Goal: Task Accomplishment & Management: Manage account settings

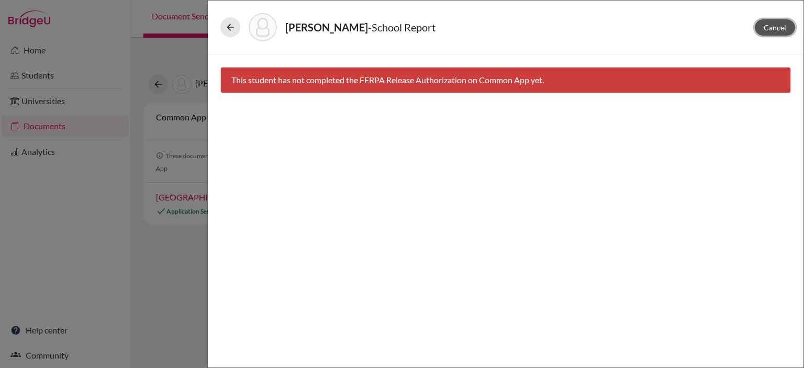
click at [771, 27] on span "Cancel" at bounding box center [775, 27] width 23 height 9
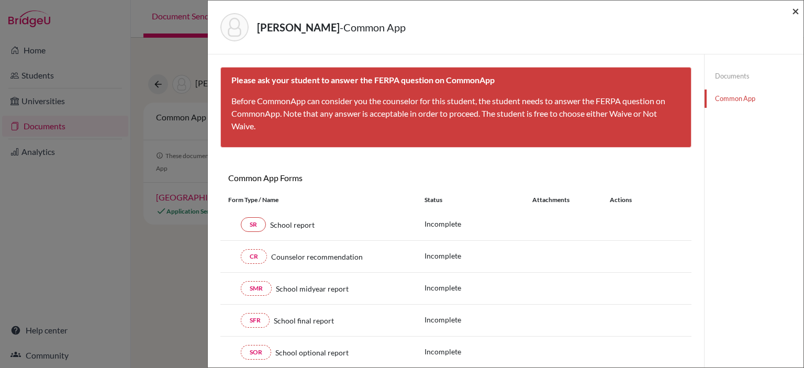
click at [793, 9] on span "×" at bounding box center [795, 10] width 7 height 15
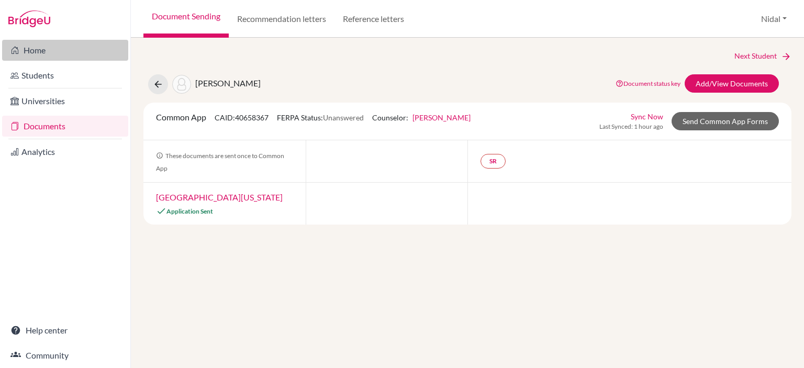
click at [39, 54] on link "Home" at bounding box center [65, 50] width 126 height 21
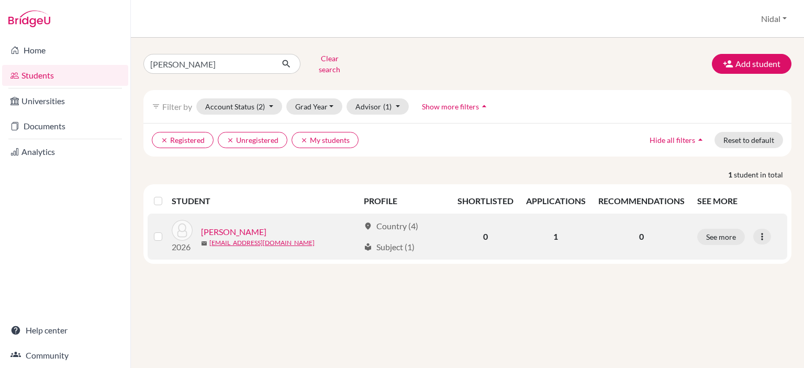
click at [235, 226] on link "[PERSON_NAME]" at bounding box center [233, 232] width 65 height 13
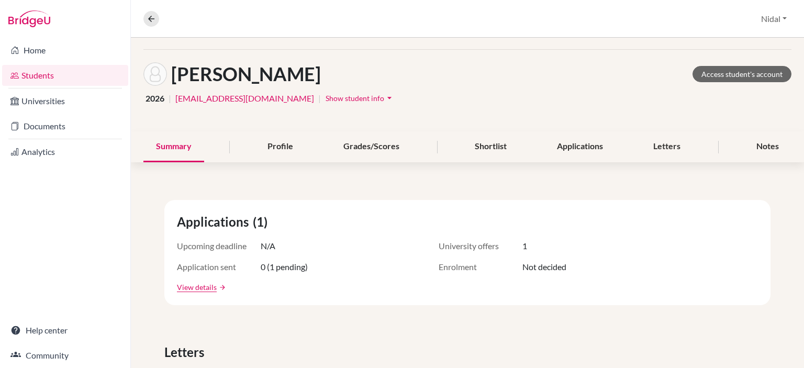
scroll to position [28, 0]
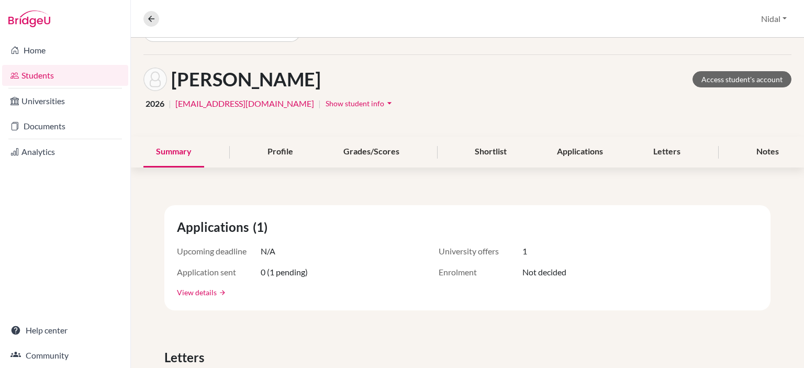
click at [198, 293] on link "View details" at bounding box center [197, 292] width 40 height 11
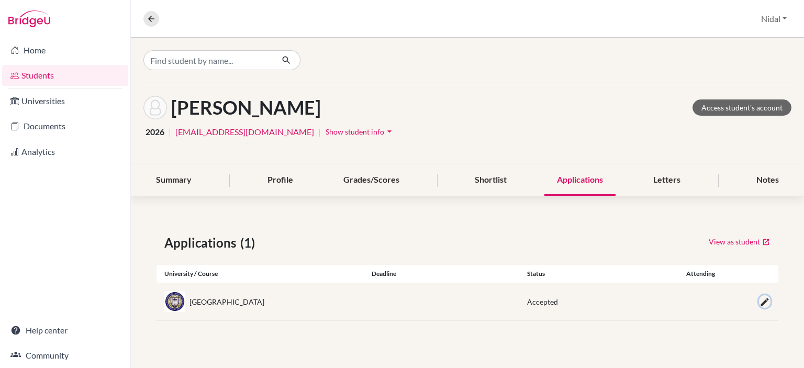
click at [766, 301] on icon "button" at bounding box center [765, 302] width 10 height 10
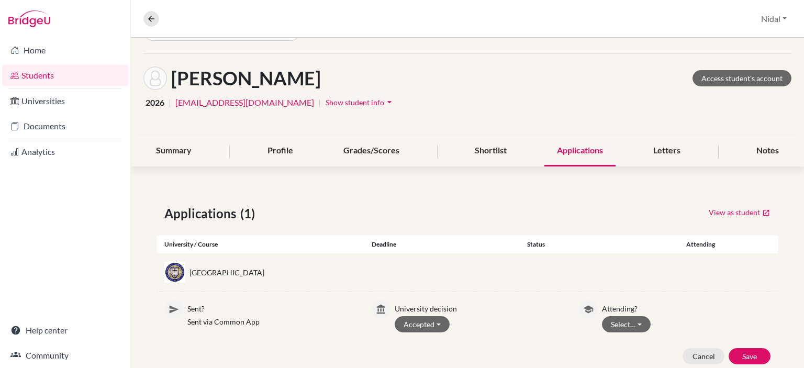
scroll to position [59, 0]
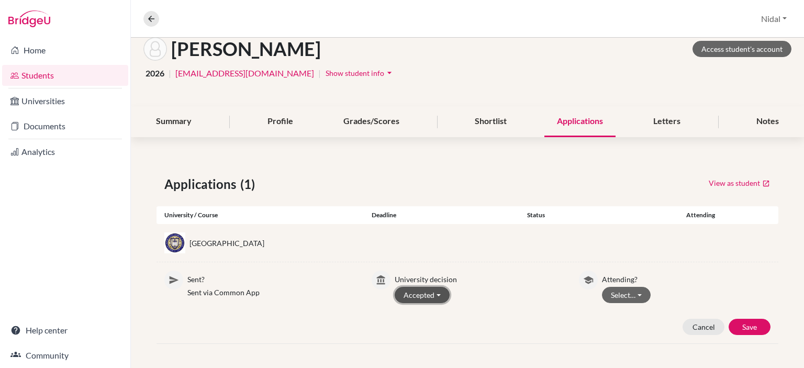
click at [425, 293] on button "Accepted" at bounding box center [422, 295] width 55 height 16
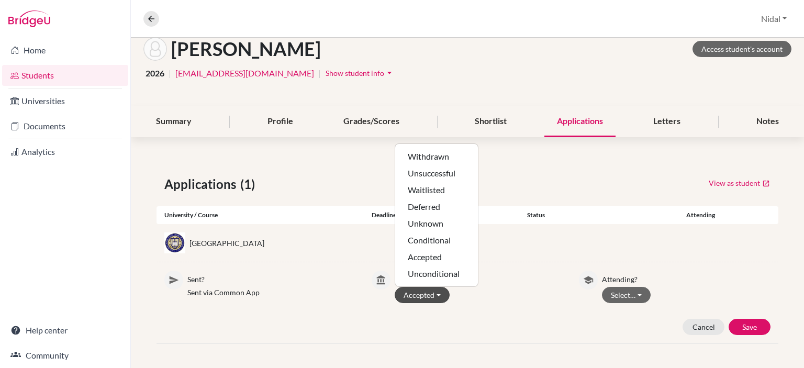
click at [539, 182] on div "View as student" at bounding box center [623, 184] width 311 height 19
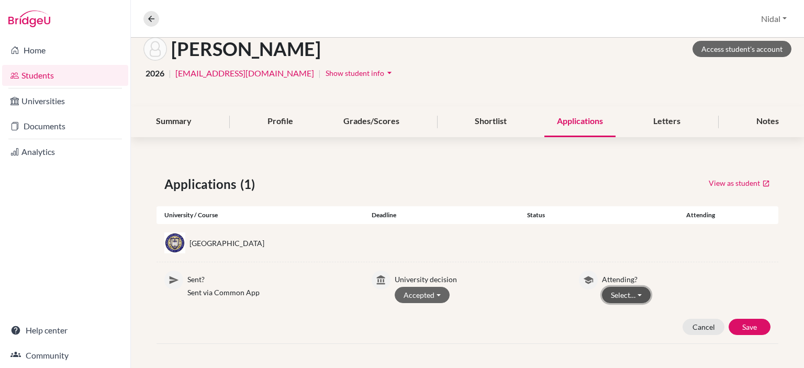
click at [639, 299] on button "Select…" at bounding box center [626, 295] width 49 height 16
click at [672, 256] on div "University of Notre Dame" at bounding box center [468, 243] width 622 height 38
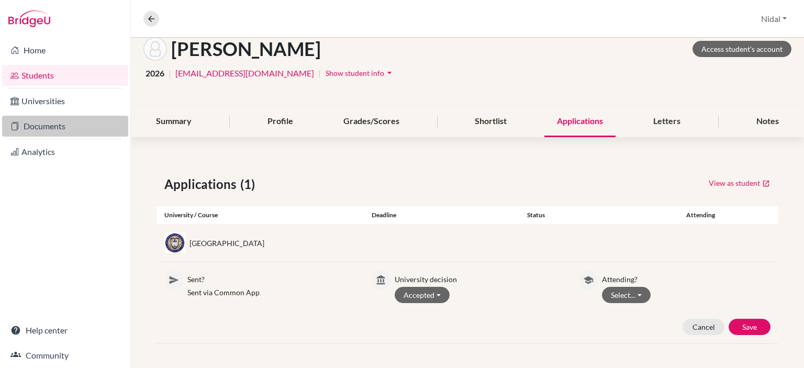
click at [58, 132] on link "Documents" at bounding box center [65, 126] width 126 height 21
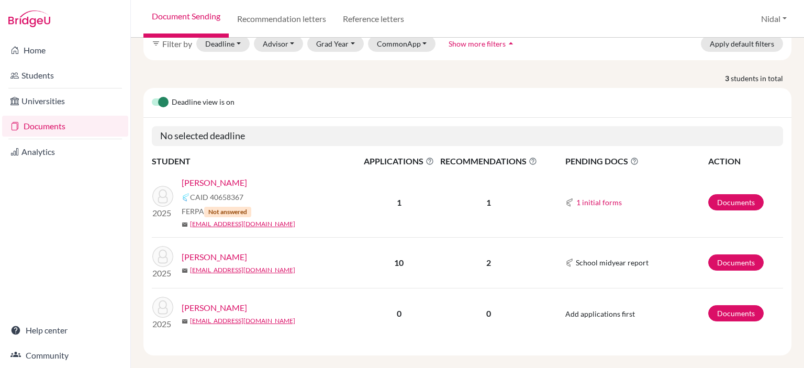
scroll to position [66, 0]
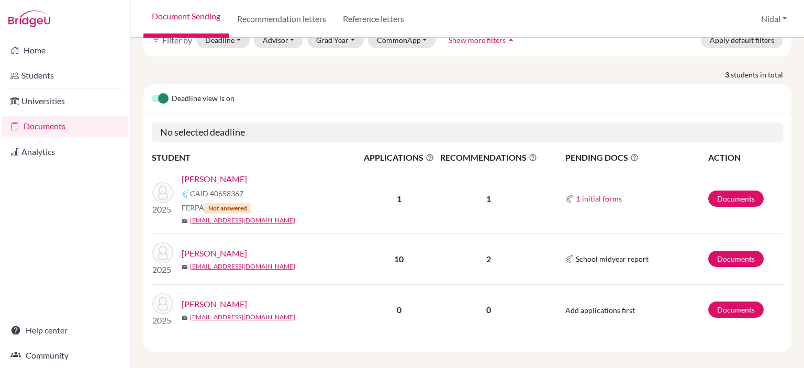
click at [207, 173] on link "[PERSON_NAME]" at bounding box center [214, 179] width 65 height 13
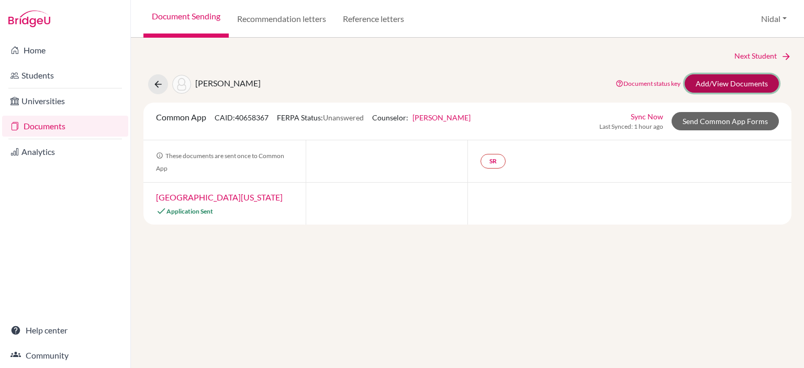
click at [716, 83] on link "Add/View Documents" at bounding box center [732, 83] width 94 height 18
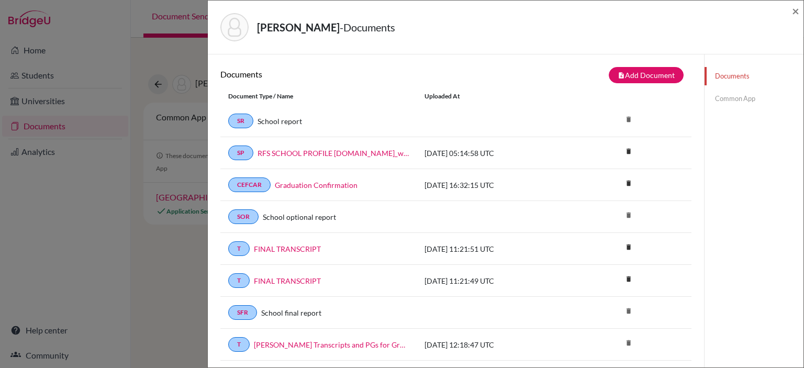
click at [165, 27] on div "Aker, Jennah - Documents × Documents note_add Add Document Document type Change…" at bounding box center [402, 184] width 804 height 368
click at [800, 11] on div "Aker, Jennah - Documents ×" at bounding box center [506, 28] width 596 height 54
click at [798, 11] on span "×" at bounding box center [795, 10] width 7 height 15
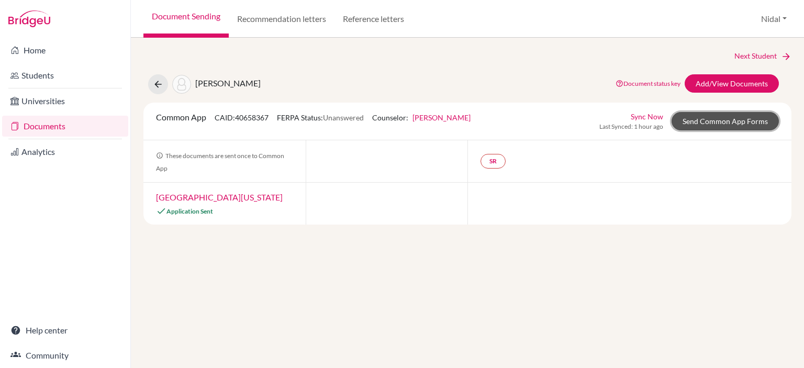
click at [726, 124] on link "Send Common App Forms" at bounding box center [725, 121] width 107 height 18
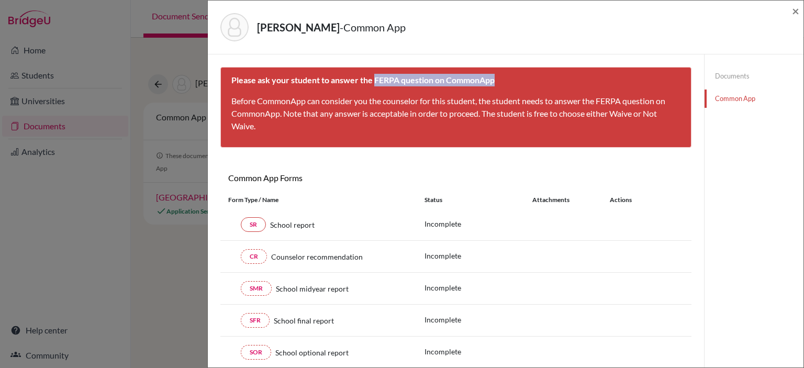
drag, startPoint x: 373, startPoint y: 80, endPoint x: 505, endPoint y: 83, distance: 131.5
click at [505, 83] on div "Please ask your student to answer the FERPA question on CommonApp Before Common…" at bounding box center [455, 107] width 471 height 81
copy b "FERPA question on CommonApp"
click at [128, 47] on div "Aker, Jennah - Common App × × Please ask your student to answer the FERPA quest…" at bounding box center [402, 184] width 804 height 368
click at [792, 10] on span "×" at bounding box center [795, 10] width 7 height 15
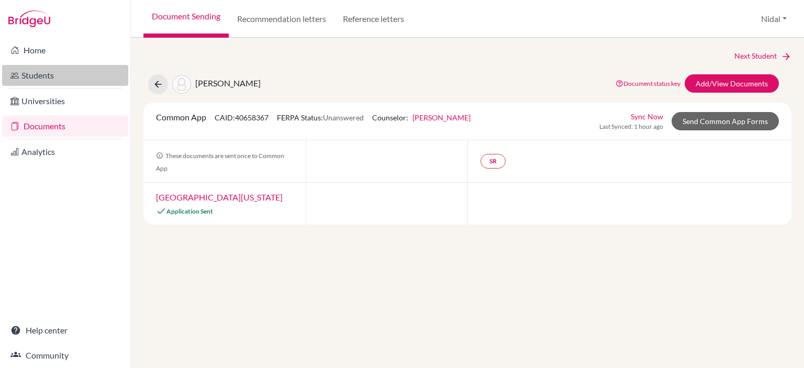
click at [46, 70] on link "Students" at bounding box center [65, 75] width 126 height 21
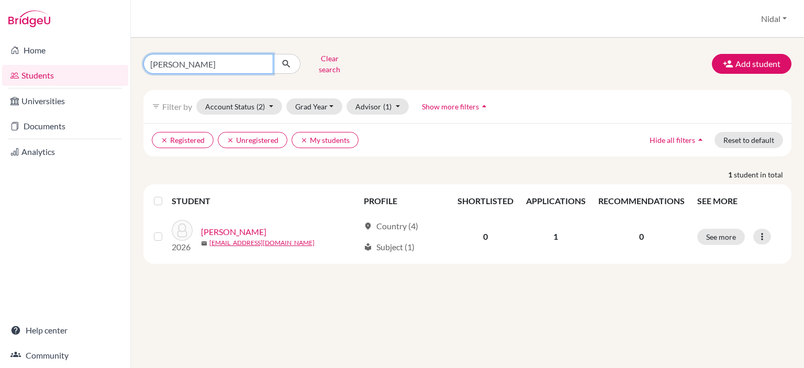
drag, startPoint x: 219, startPoint y: 64, endPoint x: 109, endPoint y: 64, distance: 110.0
click at [109, 64] on div "Home Students Universities Documents Analytics Help center Community Students o…" at bounding box center [402, 184] width 804 height 368
type input "ARKAN"
click button "submit" at bounding box center [287, 64] width 28 height 20
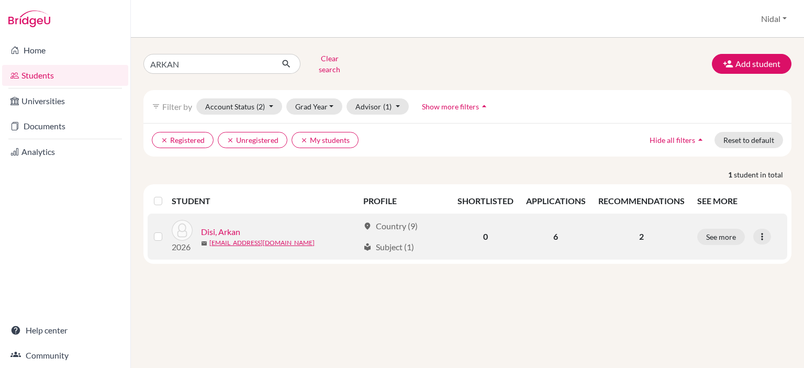
click at [220, 226] on link "Disi, Arkan" at bounding box center [220, 232] width 39 height 13
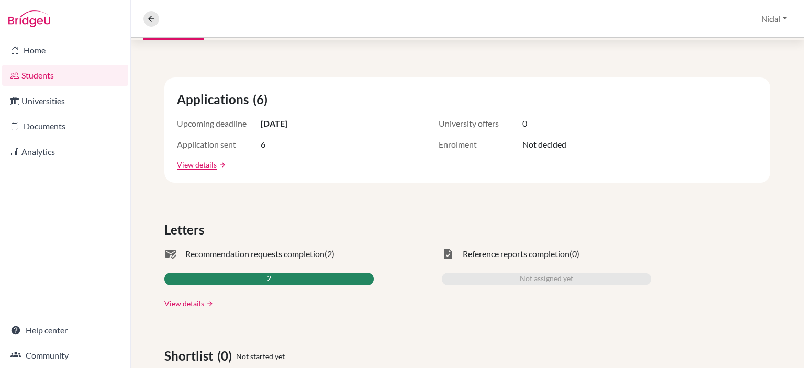
scroll to position [157, 0]
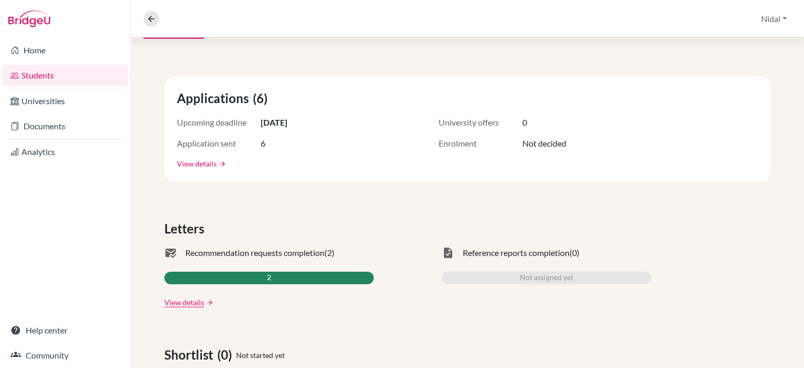
click at [207, 165] on link "View details" at bounding box center [197, 163] width 40 height 11
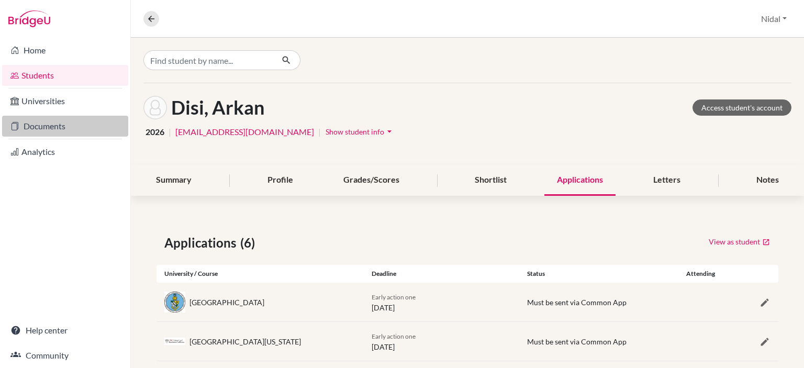
click at [42, 121] on link "Documents" at bounding box center [65, 126] width 126 height 21
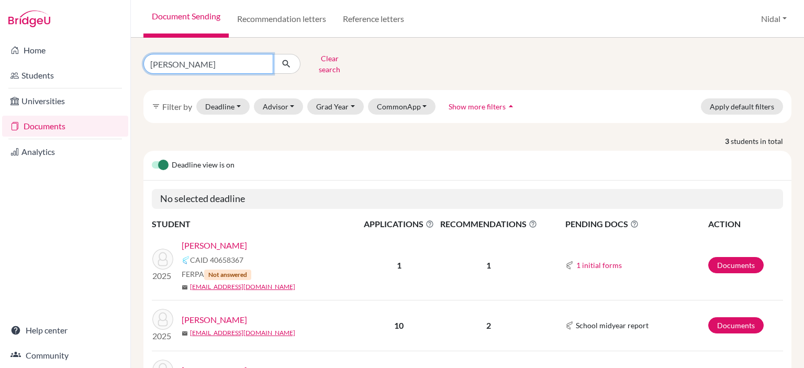
click at [188, 57] on input "[PERSON_NAME]" at bounding box center [208, 64] width 130 height 20
type input "AKAN"
click button "submit" at bounding box center [287, 64] width 28 height 20
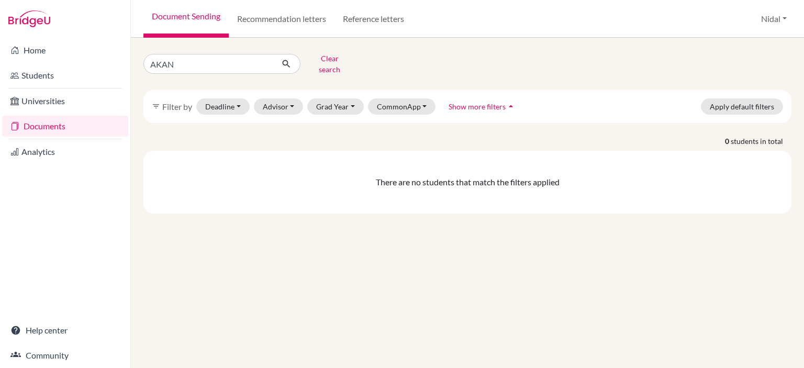
click at [47, 122] on link "Documents" at bounding box center [65, 126] width 126 height 21
click at [57, 81] on link "Students" at bounding box center [65, 75] width 126 height 21
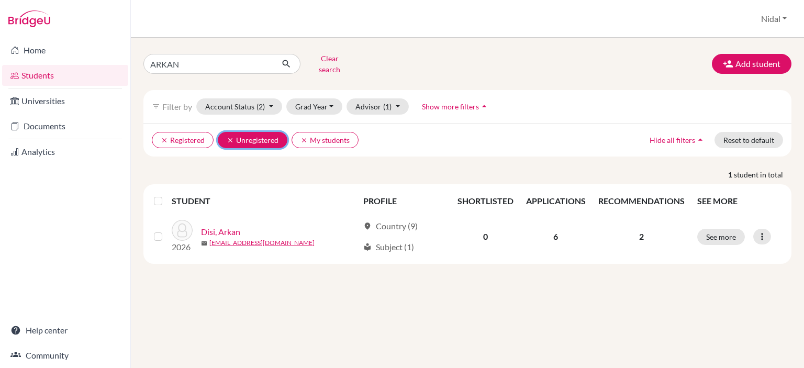
click at [227, 137] on icon "clear" at bounding box center [230, 140] width 7 height 7
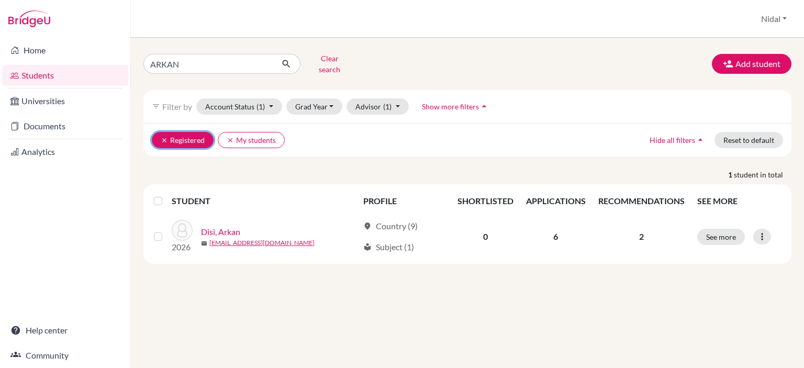
click at [163, 137] on icon "clear" at bounding box center [164, 140] width 7 height 7
click at [158, 132] on button "clear My students" at bounding box center [185, 140] width 67 height 16
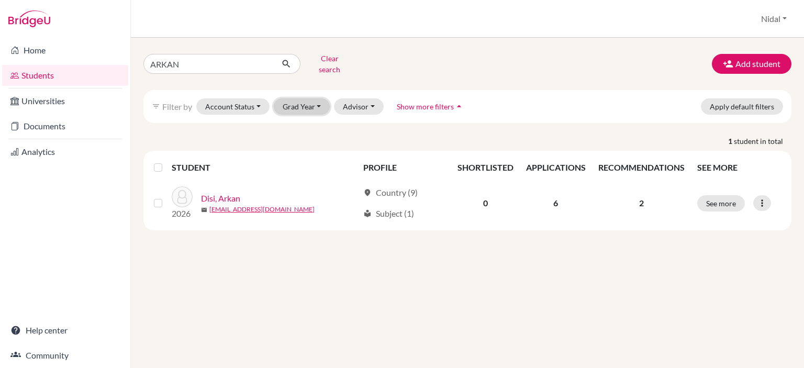
click at [296, 102] on button "Grad Year" at bounding box center [302, 106] width 57 height 16
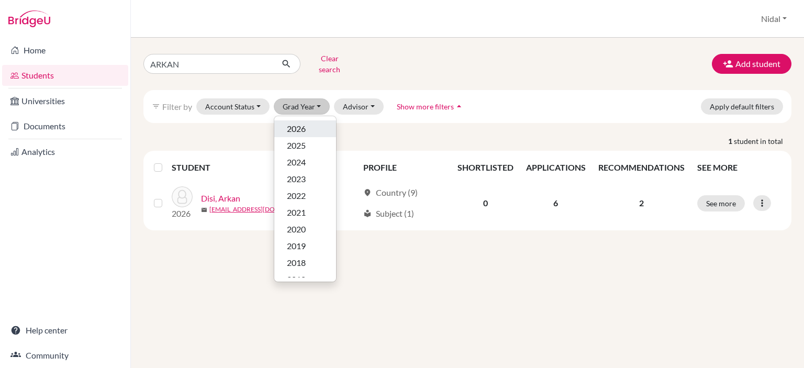
click at [300, 123] on span "2026" at bounding box center [296, 129] width 19 height 13
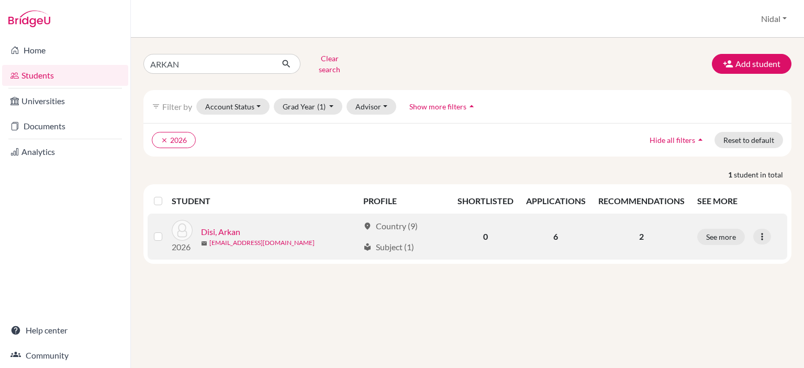
click at [243, 239] on link "arkandisi@rfs.edu.ps" at bounding box center [261, 242] width 105 height 9
click at [226, 226] on link "Disi, Arkan" at bounding box center [220, 232] width 39 height 13
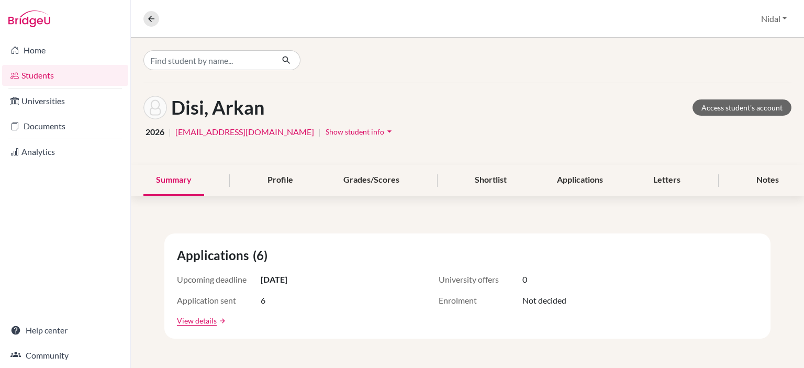
scroll to position [52, 0]
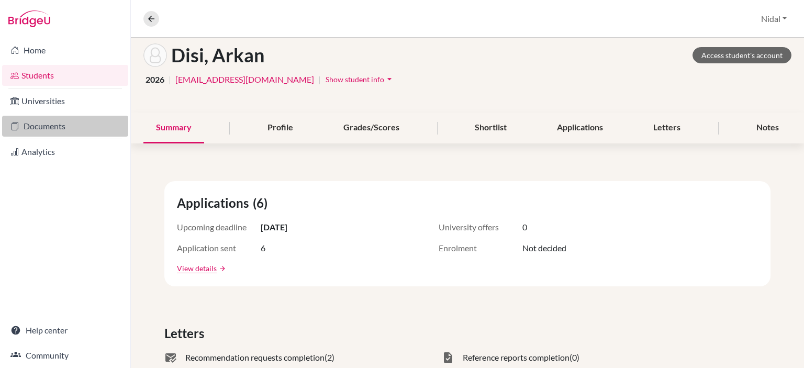
click at [29, 132] on link "Documents" at bounding box center [65, 126] width 126 height 21
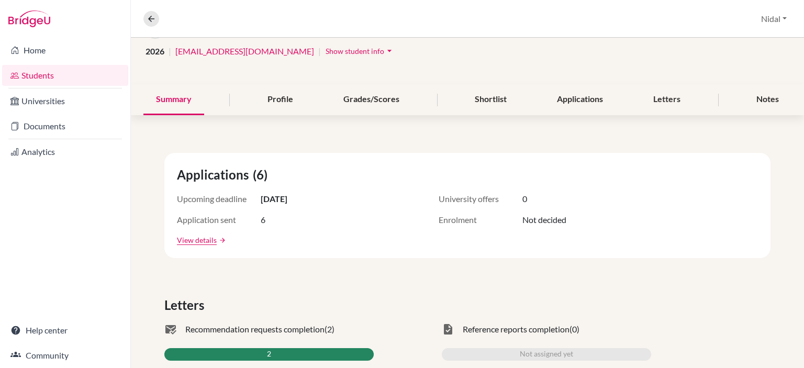
scroll to position [28, 0]
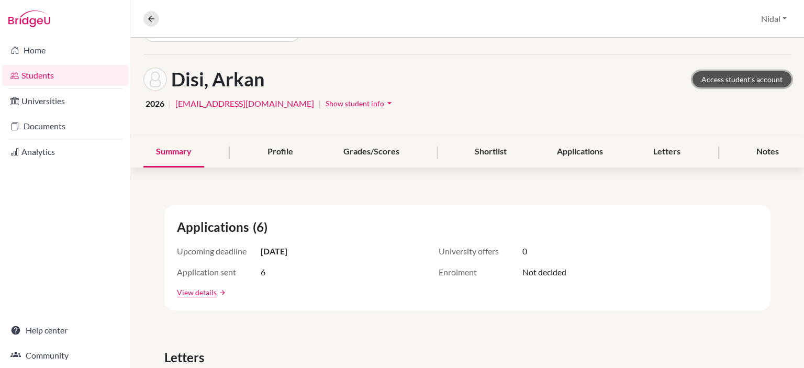
click at [709, 81] on link "Access student's account" at bounding box center [742, 79] width 99 height 16
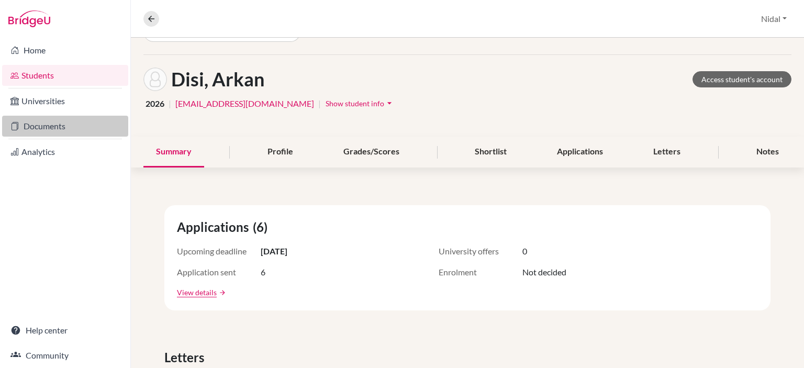
click at [41, 130] on link "Documents" at bounding box center [65, 126] width 126 height 21
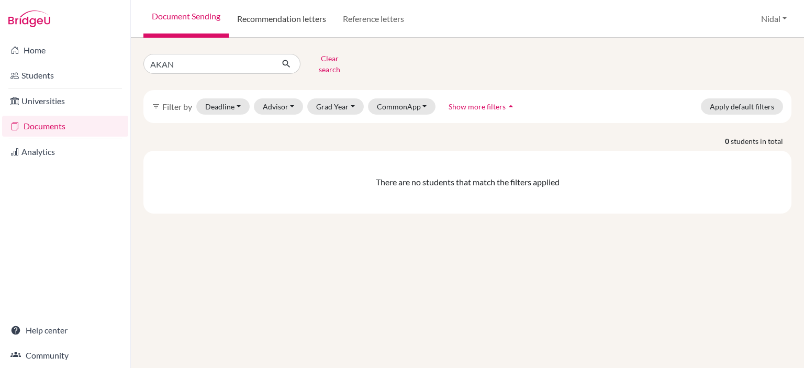
click at [288, 20] on link "Recommendation letters" at bounding box center [282, 19] width 106 height 38
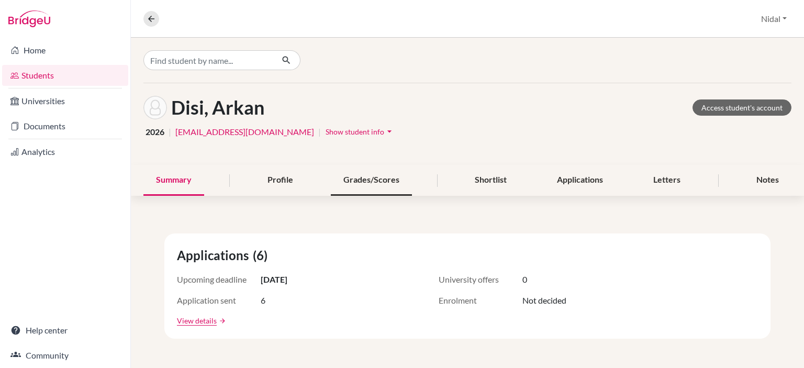
click at [360, 176] on div "Grades/Scores" at bounding box center [371, 180] width 81 height 31
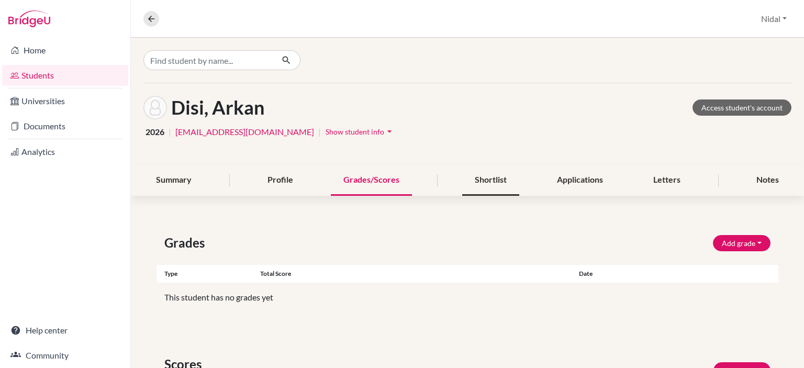
click at [492, 184] on div "Shortlist" at bounding box center [490, 180] width 57 height 31
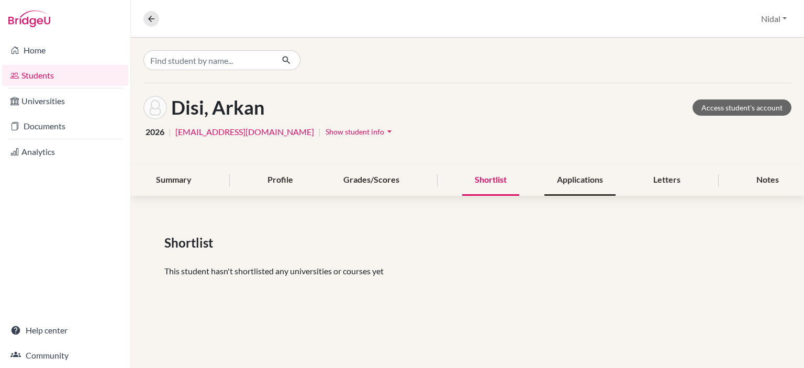
click at [584, 176] on div "Applications" at bounding box center [580, 180] width 71 height 31
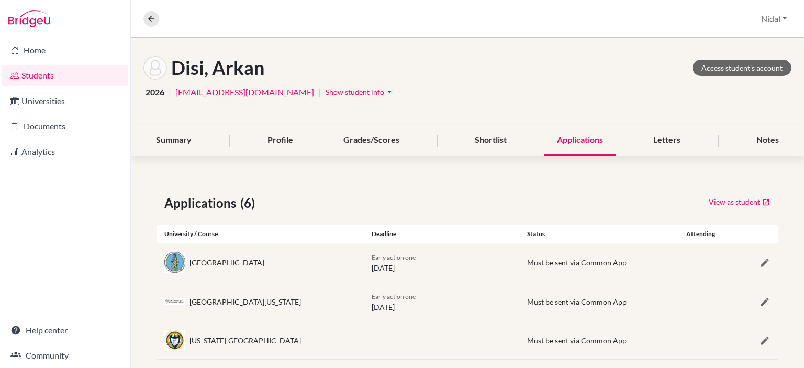
scroll to position [105, 0]
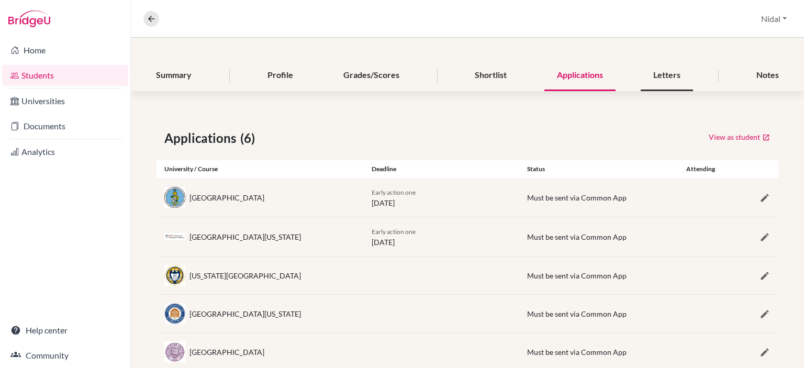
click at [664, 83] on div "Letters" at bounding box center [667, 75] width 52 height 31
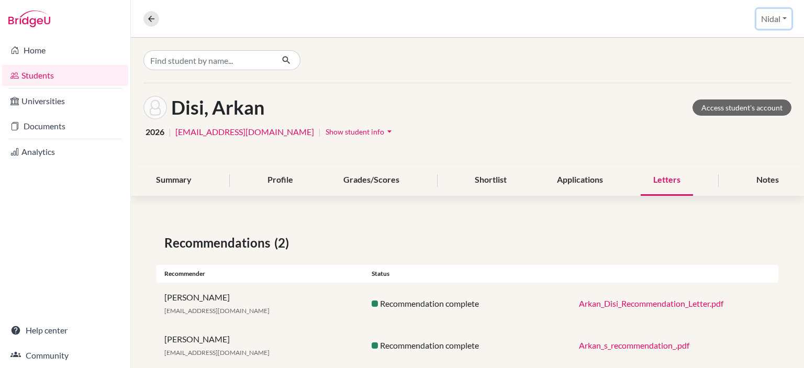
click at [776, 24] on button "Nidal" at bounding box center [774, 19] width 35 height 20
click at [578, 79] on div at bounding box center [467, 60] width 673 height 45
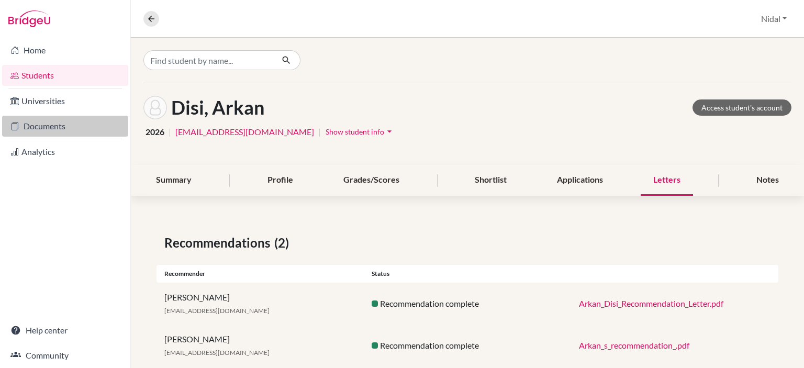
click at [36, 130] on link "Documents" at bounding box center [65, 126] width 126 height 21
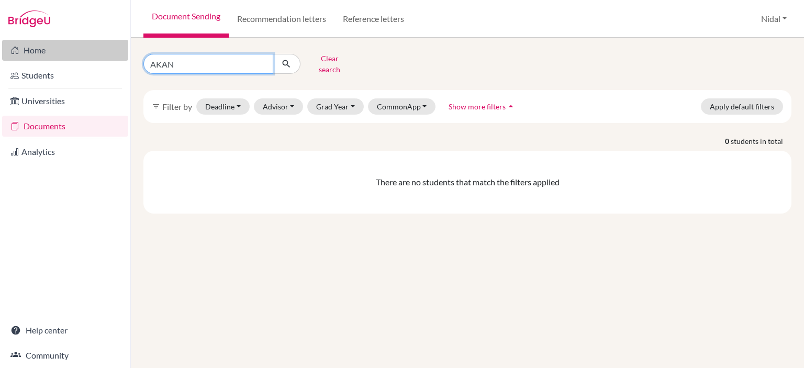
drag, startPoint x: 221, startPoint y: 65, endPoint x: 90, endPoint y: 52, distance: 132.6
click at [90, 52] on div "Home Students Universities Documents Analytics Help center Community Document S…" at bounding box center [402, 184] width 804 height 368
type input "ZAID NAA"
click button "submit" at bounding box center [287, 64] width 28 height 20
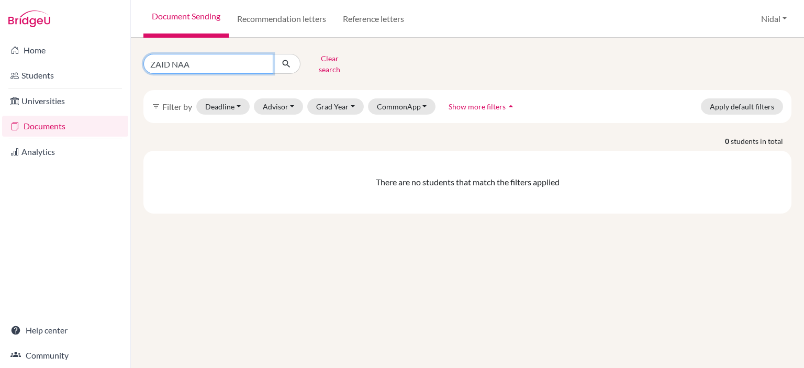
click at [207, 64] on input "ZAID NAA" at bounding box center [208, 64] width 130 height 20
type input "ZAID NAS"
click button "submit" at bounding box center [287, 64] width 28 height 20
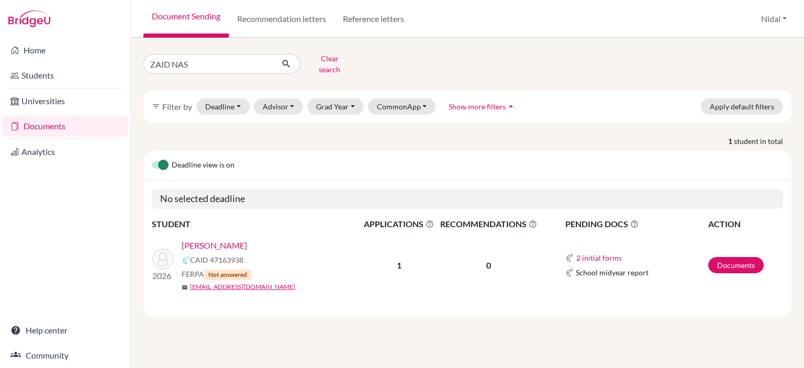
click at [208, 240] on link "[PERSON_NAME]" at bounding box center [214, 245] width 65 height 13
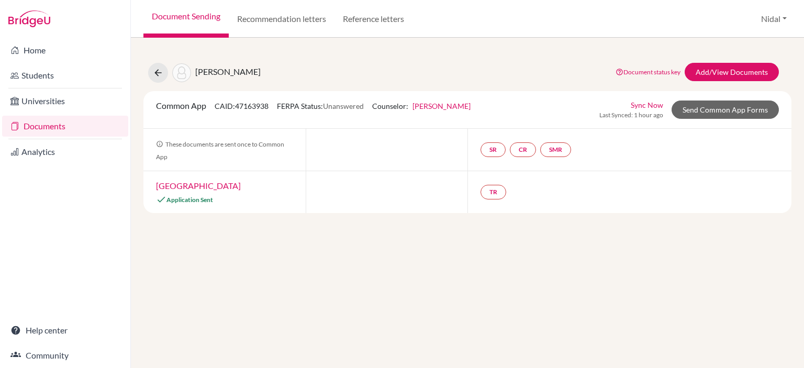
click at [239, 184] on link "[GEOGRAPHIC_DATA]" at bounding box center [198, 186] width 85 height 10
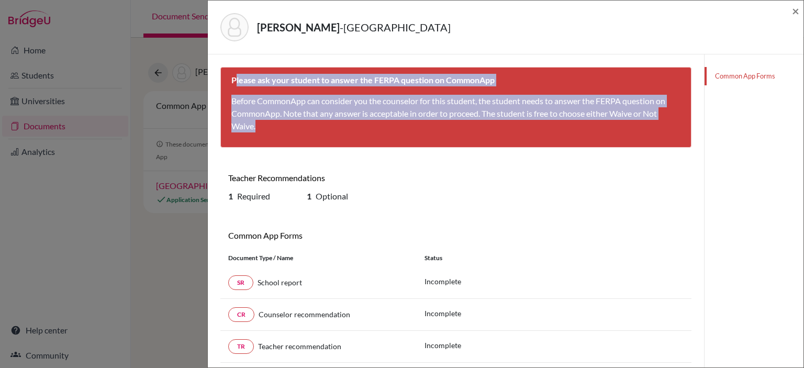
drag, startPoint x: 234, startPoint y: 79, endPoint x: 427, endPoint y: 136, distance: 201.0
click at [427, 136] on div "Please ask your student to answer the FERPA question on CommonApp Before Common…" at bounding box center [455, 107] width 471 height 81
click at [309, 100] on p "Before CommonApp can consider you the counselor for this student, the student n…" at bounding box center [455, 114] width 449 height 38
drag, startPoint x: 230, startPoint y: 80, endPoint x: 296, endPoint y: 126, distance: 80.5
click at [296, 126] on div "Please ask your student to answer the FERPA question on CommonApp Before Common…" at bounding box center [455, 107] width 471 height 81
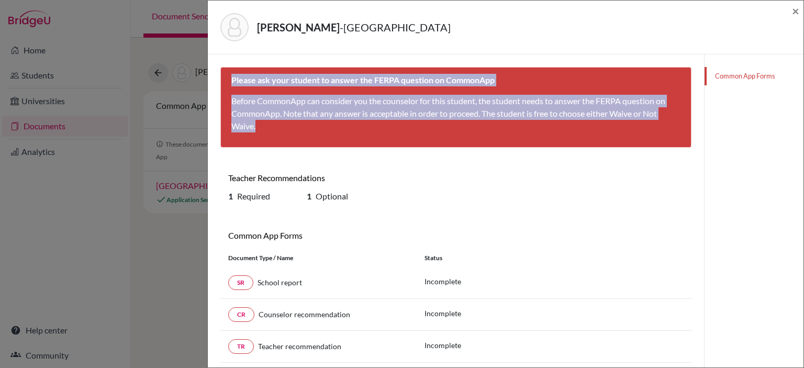
copy div "Please ask your student to answer the FERPA question on CommonApp Before Common…"
